Goal: Task Accomplishment & Management: Use online tool/utility

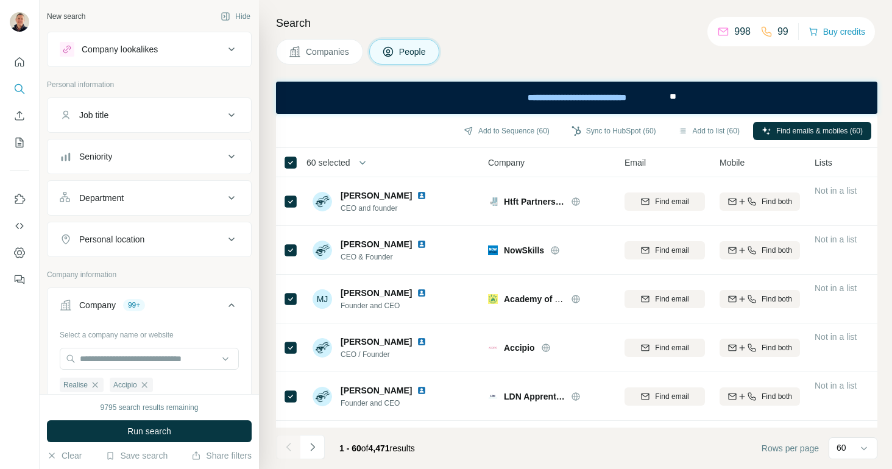
click at [157, 107] on button "Job title" at bounding box center [149, 115] width 203 height 29
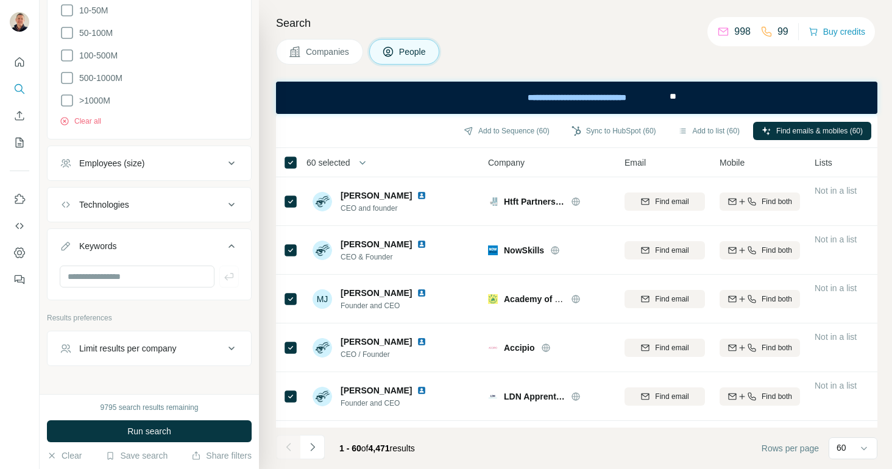
scroll to position [1711, 0]
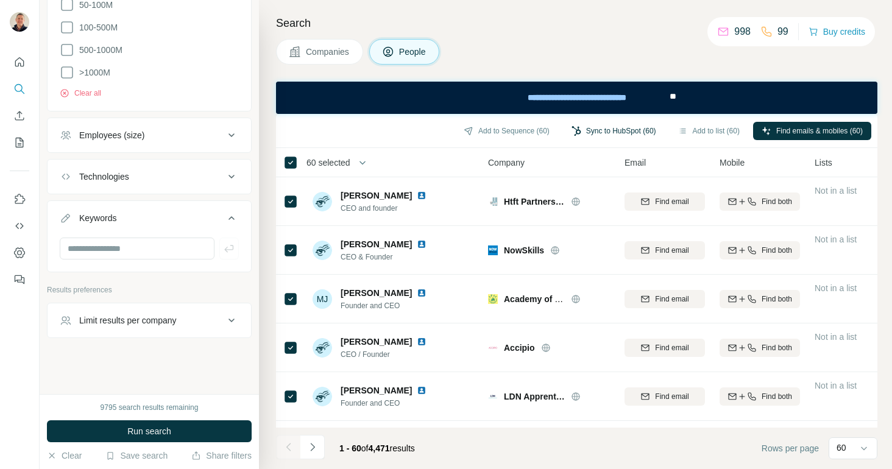
click at [594, 131] on button "Sync to HubSpot (60)" at bounding box center [614, 131] width 102 height 18
click at [353, 130] on div "Add to Sequence (60) Sync to HubSpot (60) Add to list (60) Find emails & mobile…" at bounding box center [576, 130] width 589 height 21
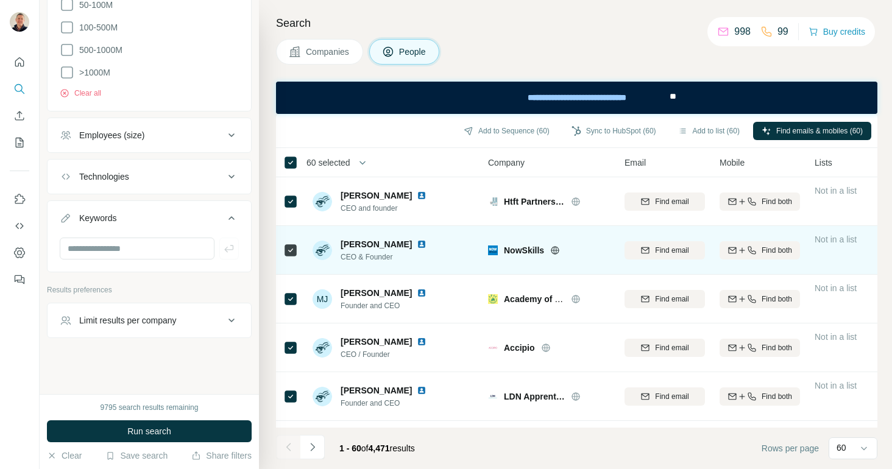
click at [488, 231] on td "NowSkills" at bounding box center [549, 250] width 136 height 49
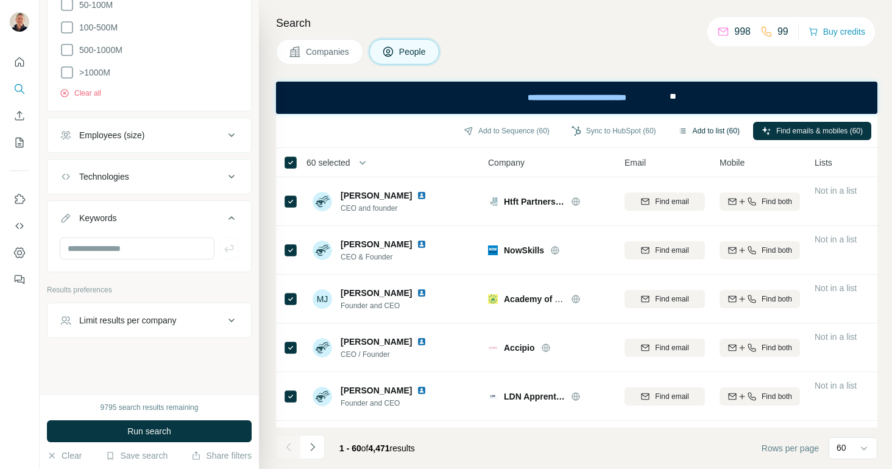
click at [702, 132] on button "Add to list (60)" at bounding box center [708, 131] width 79 height 18
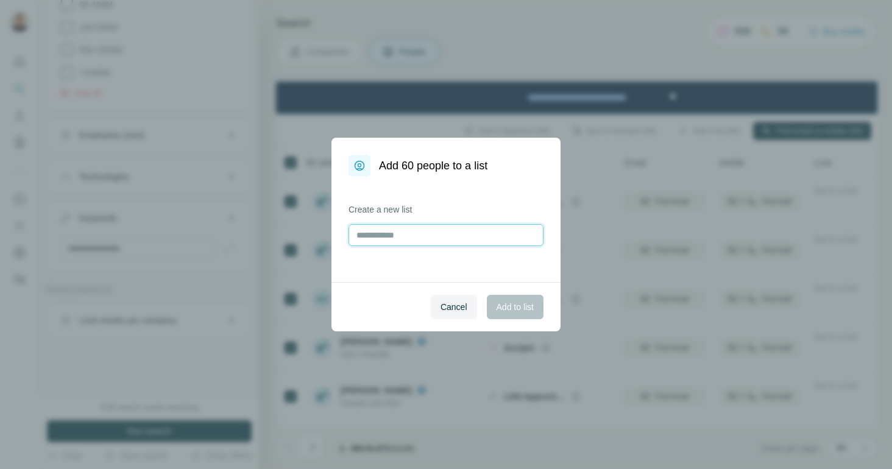
click at [444, 238] on input "text" at bounding box center [445, 235] width 195 height 22
click at [448, 308] on span "Cancel" at bounding box center [453, 307] width 27 height 12
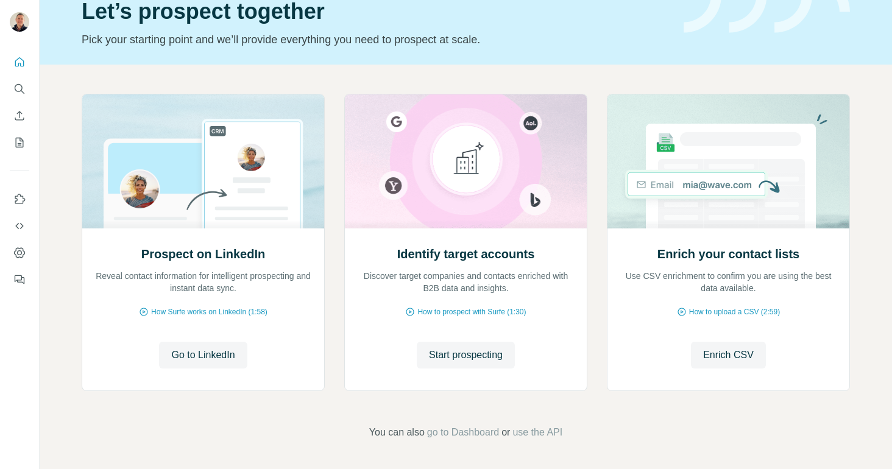
scroll to position [57, 0]
click at [21, 284] on icon "Feedback" at bounding box center [19, 279] width 12 height 12
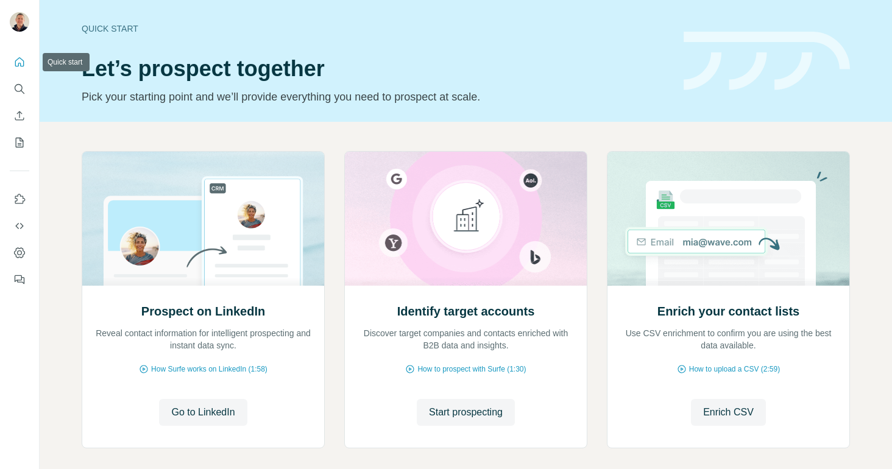
click at [21, 59] on icon "Quick start" at bounding box center [19, 61] width 9 height 9
click at [18, 89] on icon "Search" at bounding box center [19, 89] width 12 height 12
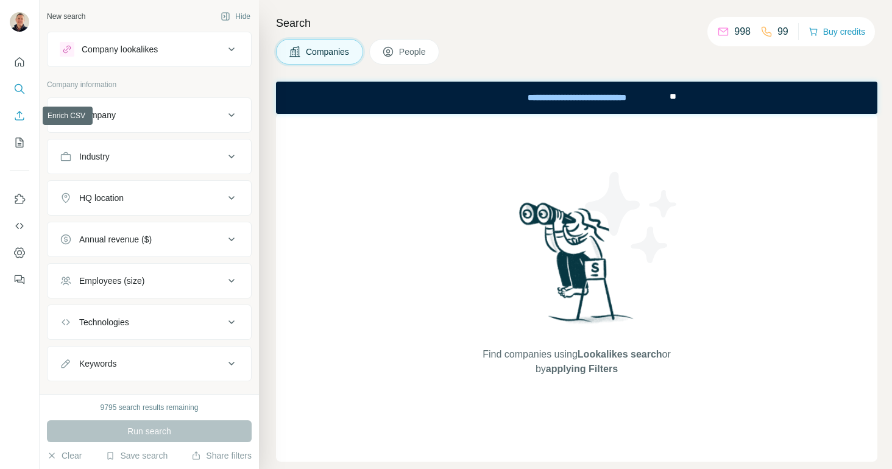
click at [20, 118] on icon "Enrich CSV" at bounding box center [19, 116] width 12 height 12
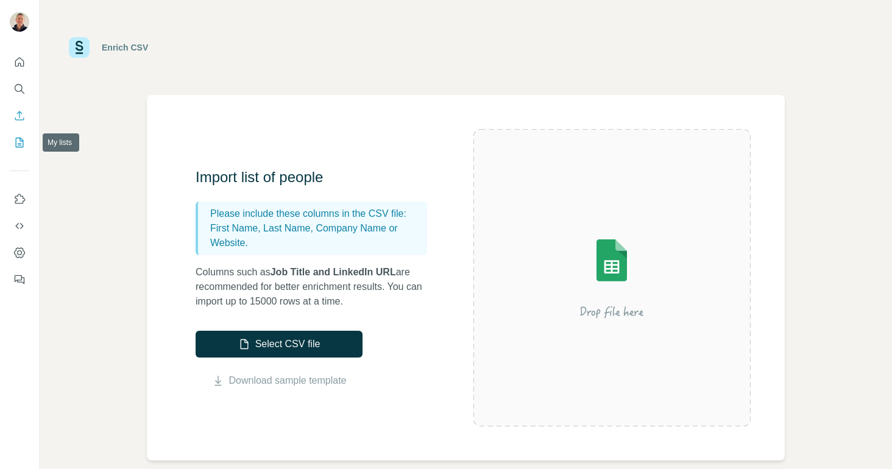
click at [19, 143] on icon "My lists" at bounding box center [19, 142] width 12 height 12
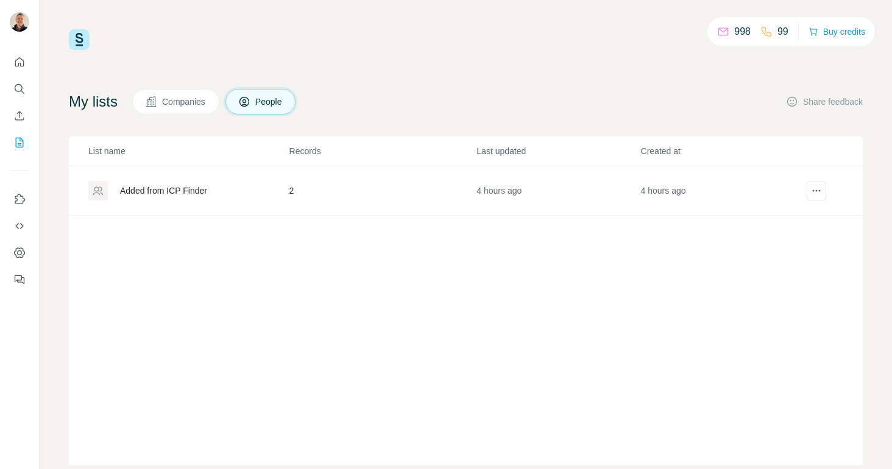
click at [155, 191] on div "Added from ICP Finder" at bounding box center [163, 191] width 87 height 12
